Goal: Information Seeking & Learning: Check status

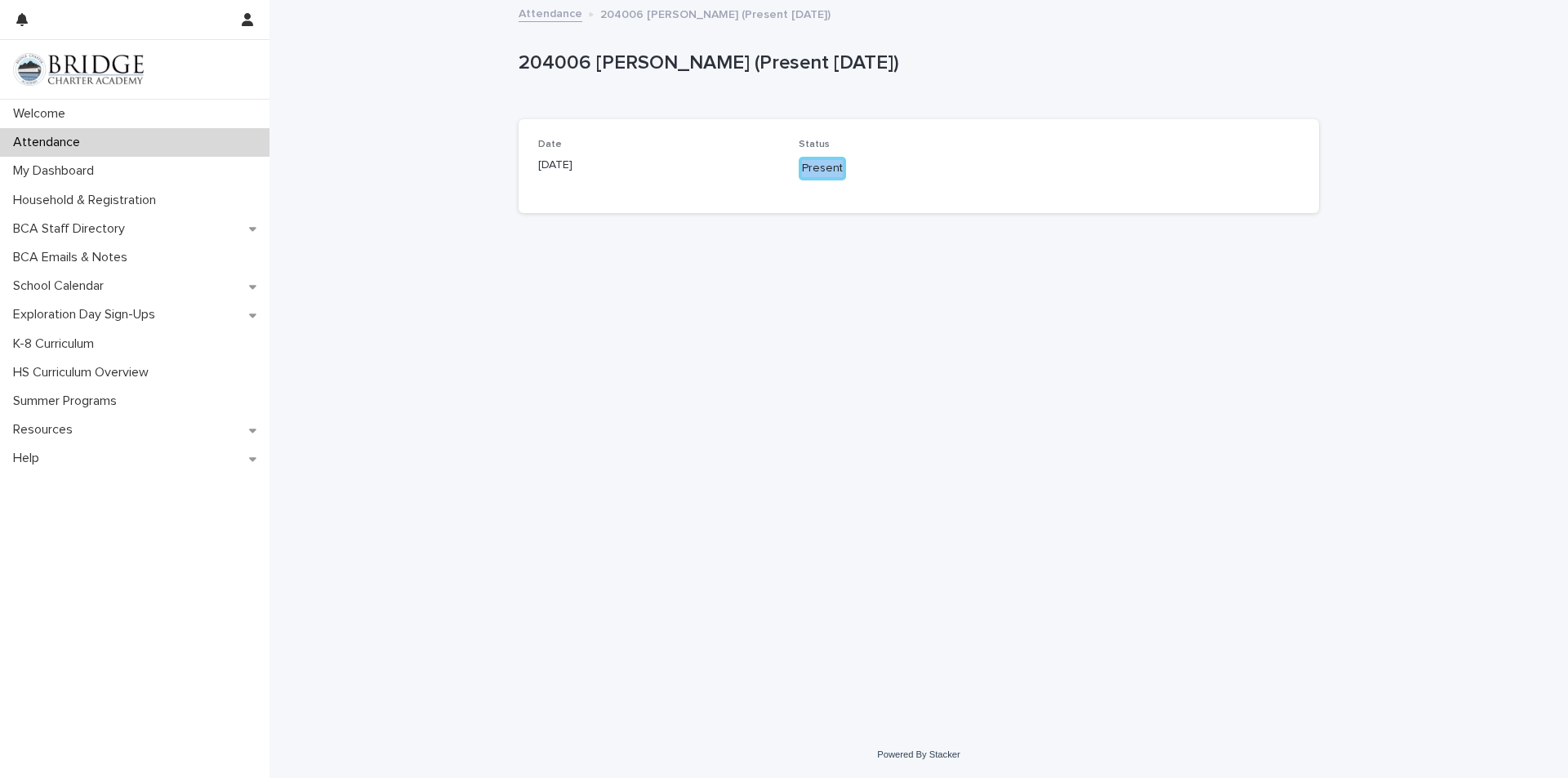
drag, startPoint x: 803, startPoint y: 170, endPoint x: 873, endPoint y: 159, distance: 70.9
click at [873, 159] on p "Present" at bounding box center [919, 168] width 241 height 23
click at [999, 119] on div "Date [DATE] Status Present" at bounding box center [919, 166] width 801 height 94
drag, startPoint x: 546, startPoint y: 139, endPoint x: 720, endPoint y: 168, distance: 176.4
click at [709, 169] on div "Date [DATE]" at bounding box center [659, 163] width 241 height 49
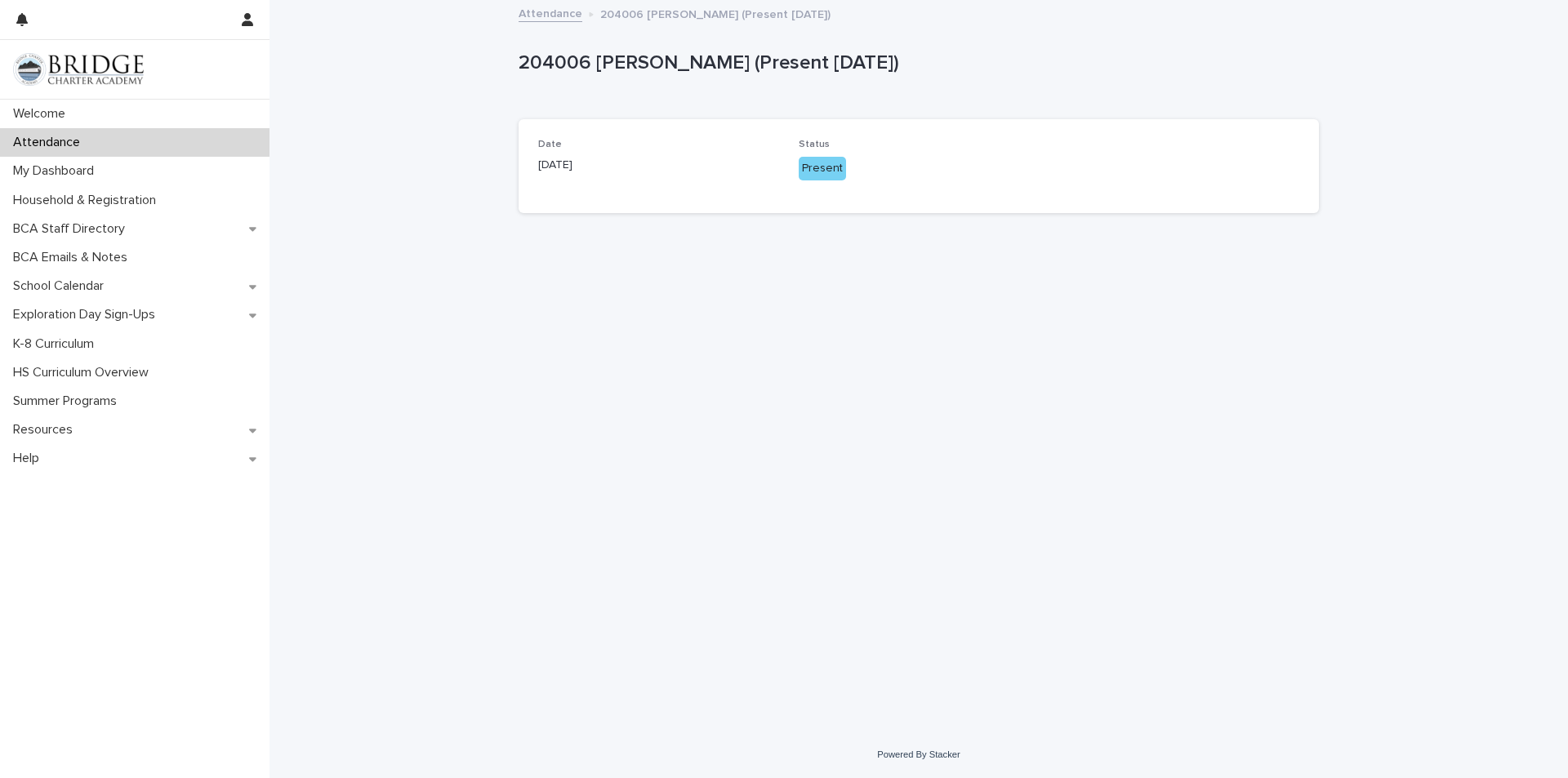
click at [1031, 146] on p "Status" at bounding box center [919, 145] width 241 height 12
drag, startPoint x: 794, startPoint y: 161, endPoint x: 1296, endPoint y: 192, distance: 503.0
click at [1296, 192] on div "Date [DATE] Status Present" at bounding box center [918, 166] width 761 height 54
click at [1461, 186] on div "Loading... Saving… Loading... Saving… 204006 [PERSON_NAME] (Present [DATE]) 204…" at bounding box center [918, 366] width 1299 height 729
drag, startPoint x: 621, startPoint y: 23, endPoint x: 402, endPoint y: 96, distance: 230.8
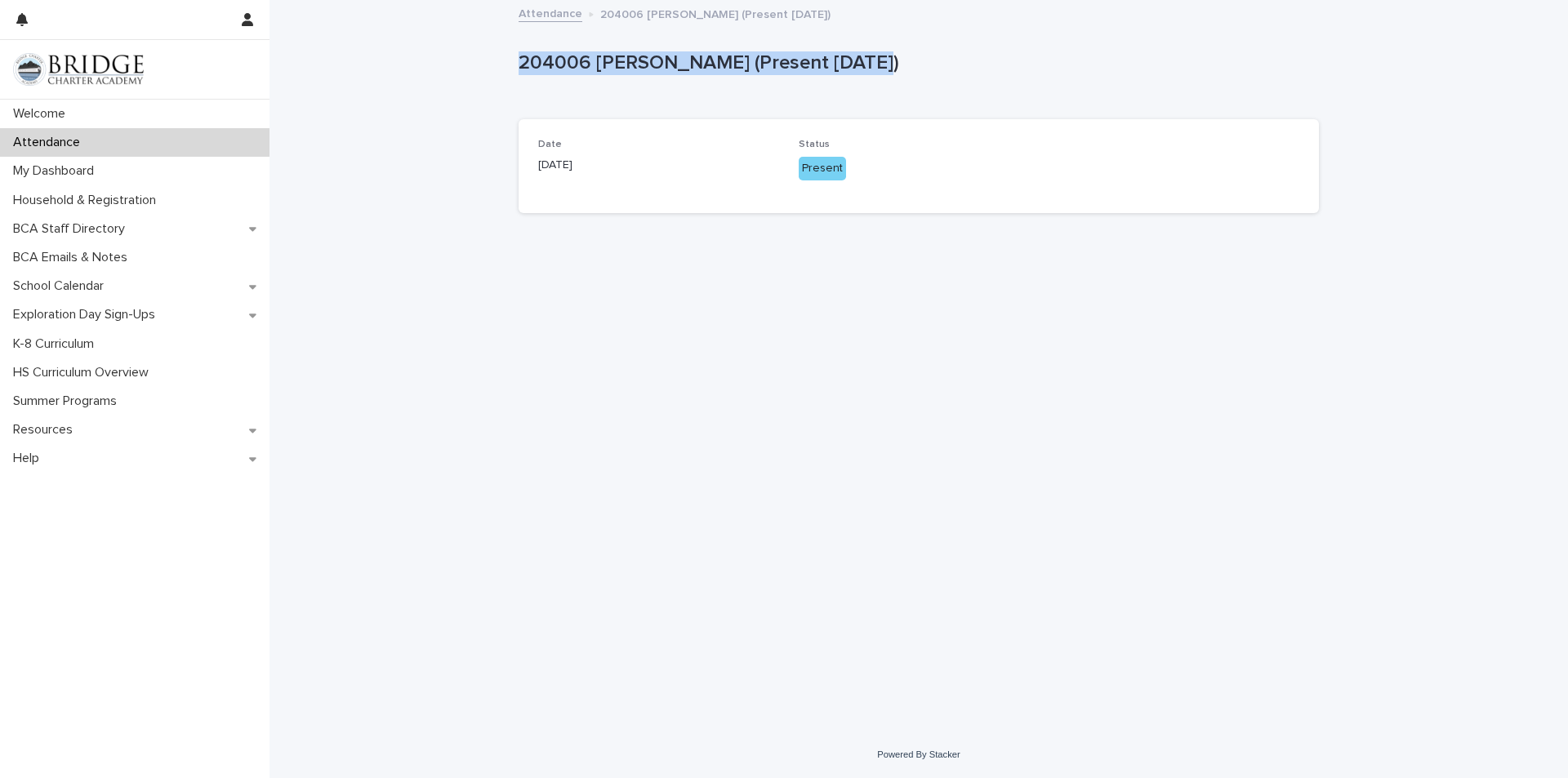
click at [402, 96] on div "Loading... Saving… Loading... Saving… 204006 [PERSON_NAME] (Present [DATE]) 204…" at bounding box center [918, 366] width 1299 height 729
click at [631, 76] on div "204006 [PERSON_NAME] (Present [DATE])" at bounding box center [915, 66] width 794 height 30
drag, startPoint x: 517, startPoint y: 60, endPoint x: 892, endPoint y: 55, distance: 375.0
click at [892, 55] on div "Loading... Saving… Loading... Saving… 204006 [PERSON_NAME] (Present [DATE]) 204…" at bounding box center [918, 346] width 817 height 689
